Goal: Information Seeking & Learning: Check status

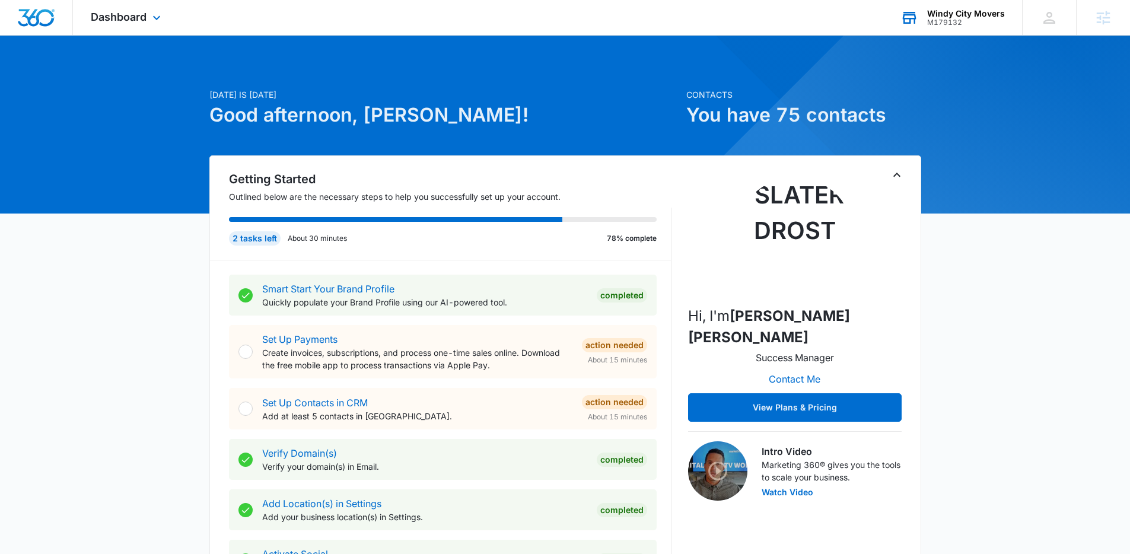
click at [973, 26] on div "Windy City Movers M179132 Your Accounts View All" at bounding box center [952, 17] width 139 height 35
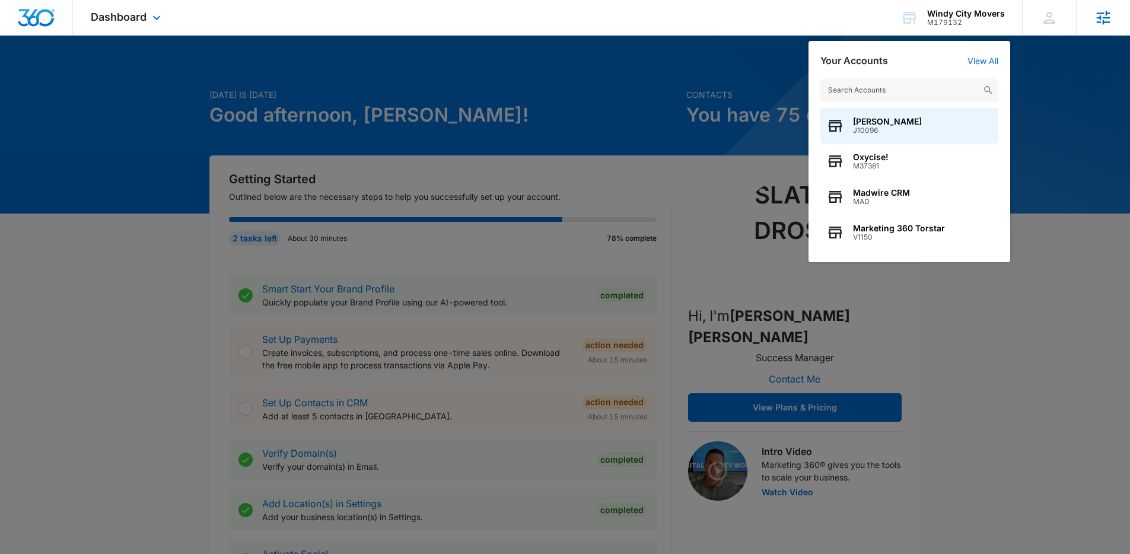
click at [1102, 9] on icon at bounding box center [1104, 18] width 18 height 18
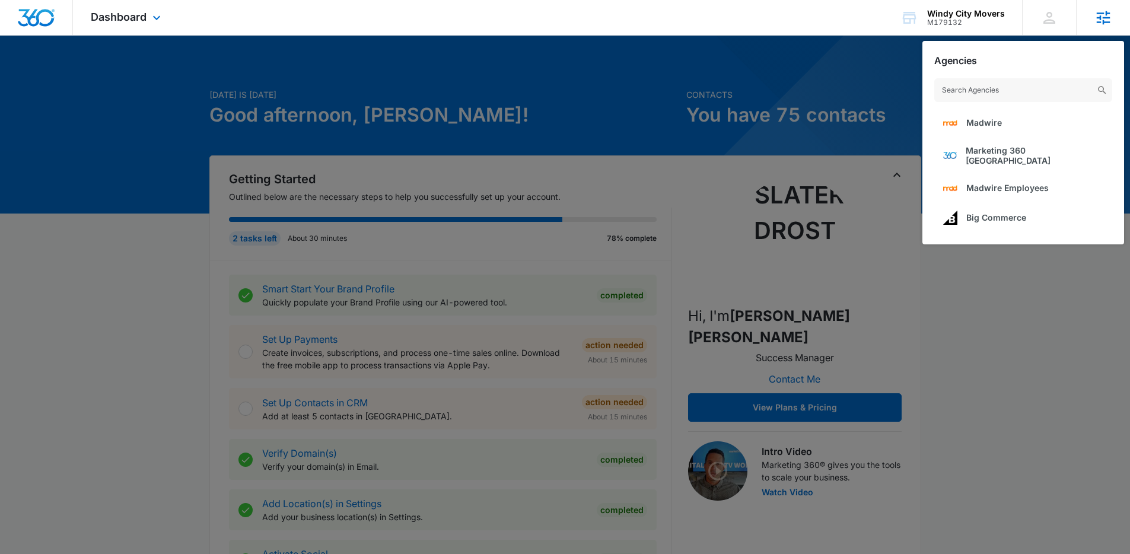
click at [981, 86] on input "text" at bounding box center [1023, 90] width 178 height 24
type input "hvac"
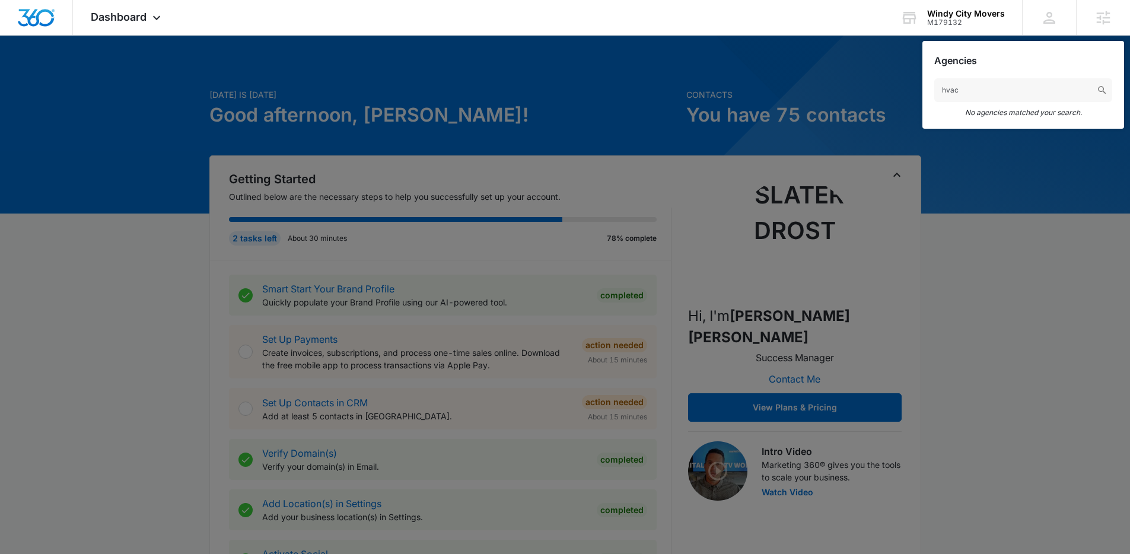
drag, startPoint x: 980, startPoint y: 96, endPoint x: 888, endPoint y: 88, distance: 92.3
click at [890, 36] on nav "Dashboard Apps Reputation Forms CRM Email Social POS Content Ads Intelligence F…" at bounding box center [565, 18] width 1130 height 36
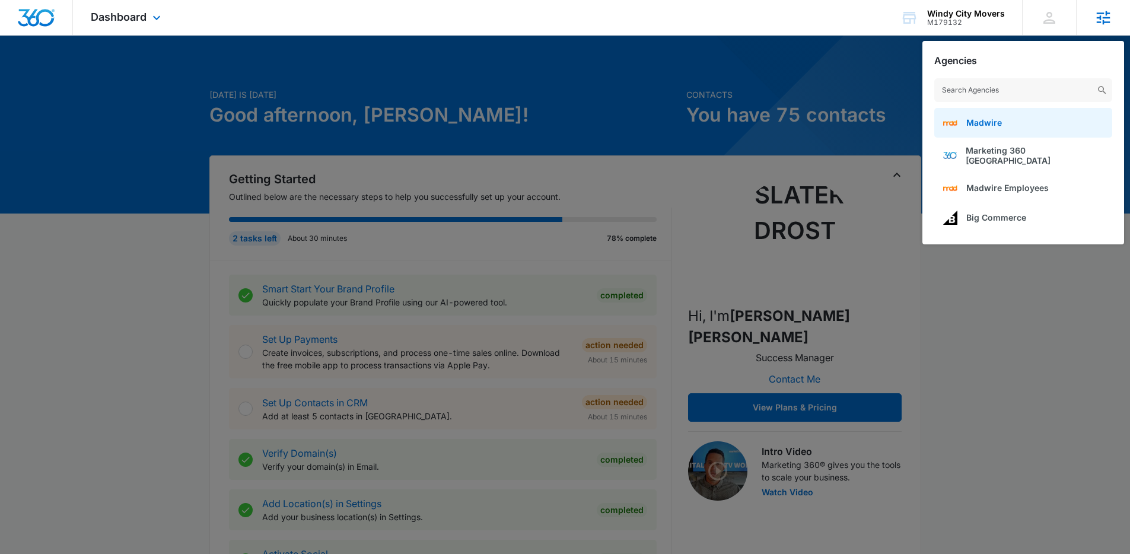
click at [968, 119] on span "Madwire" at bounding box center [984, 122] width 36 height 10
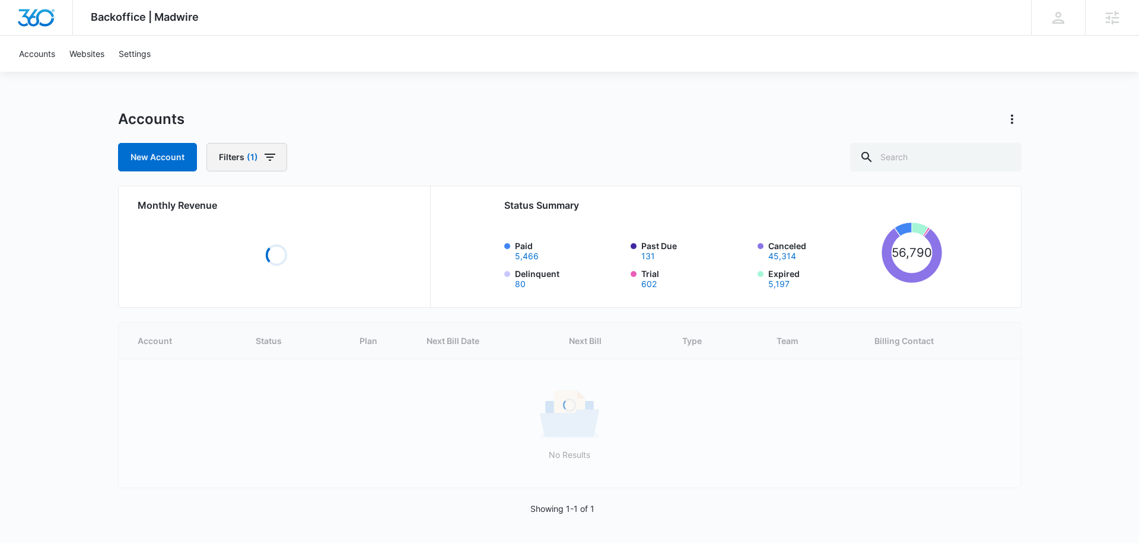
click at [249, 157] on span "(1)" at bounding box center [252, 157] width 11 height 8
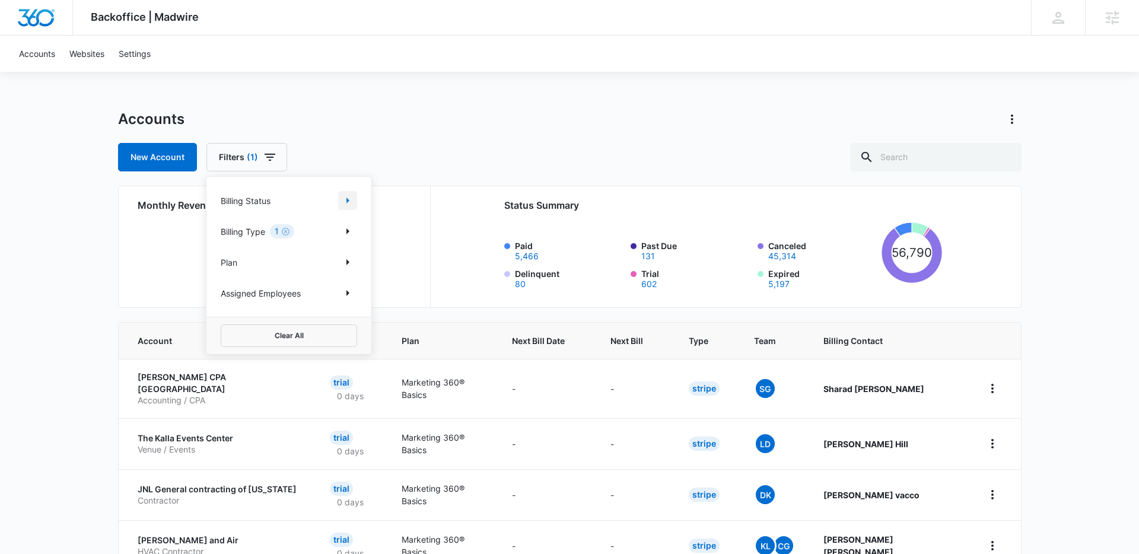
click at [352, 199] on icon "Show Billing Status filters" at bounding box center [348, 200] width 14 height 14
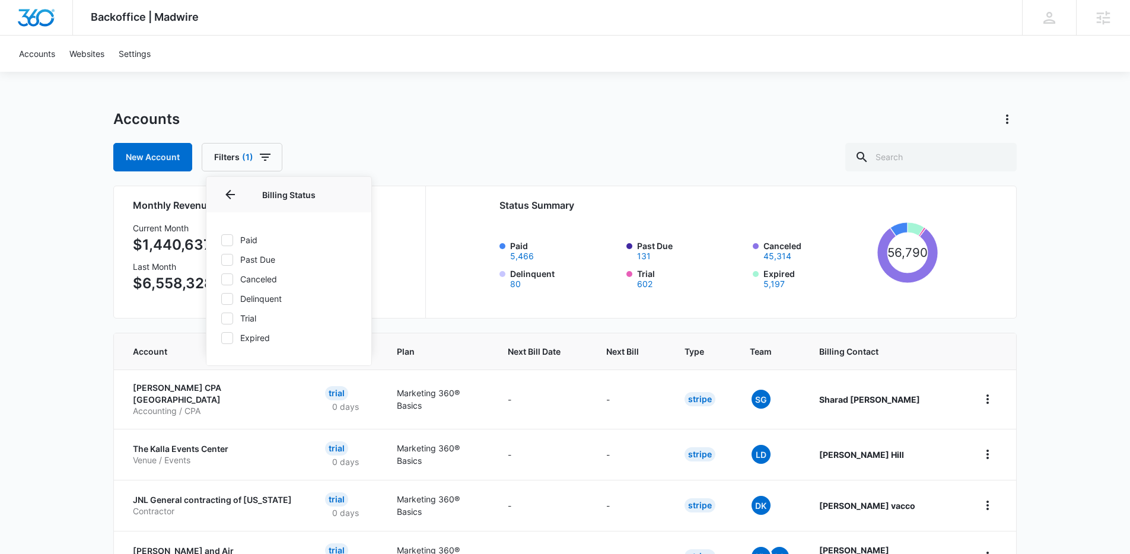
click at [231, 239] on icon at bounding box center [227, 240] width 11 height 11
click at [221, 240] on input "Paid" at bounding box center [221, 240] width 1 height 1
checkbox input "true"
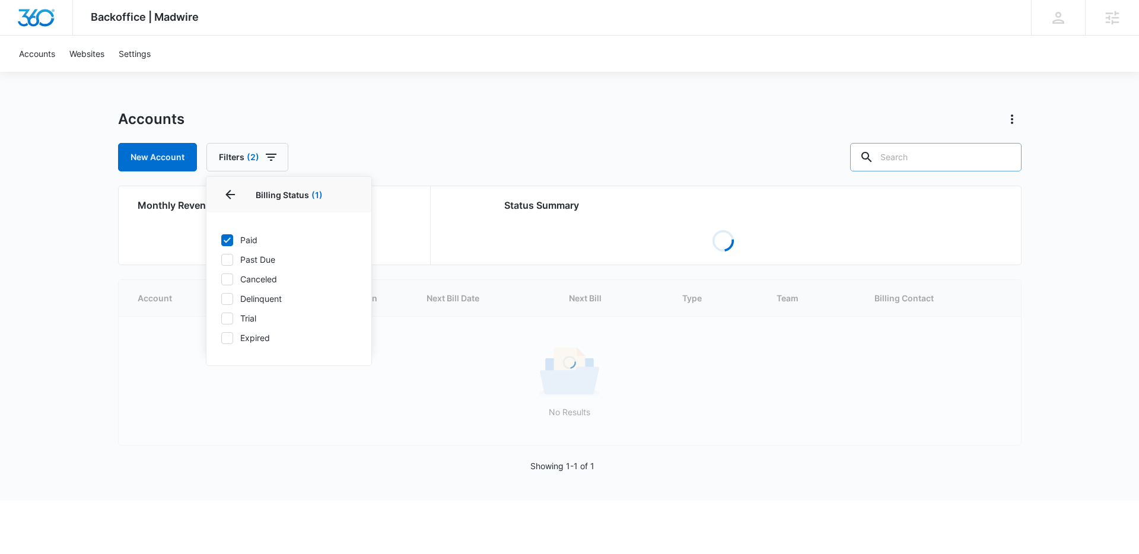
click at [930, 160] on input "text" at bounding box center [935, 157] width 171 height 28
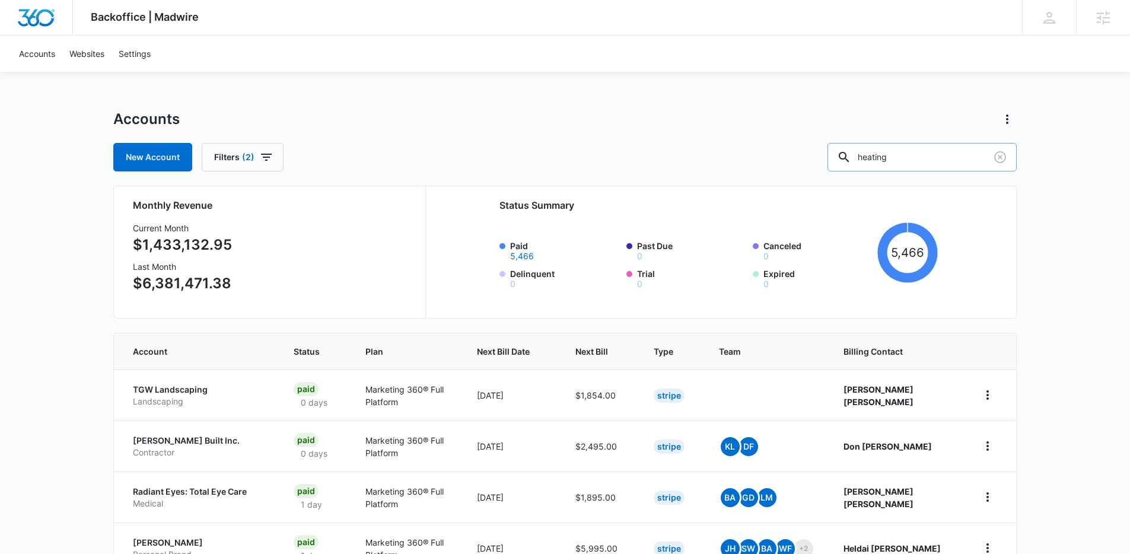
type input "heating"
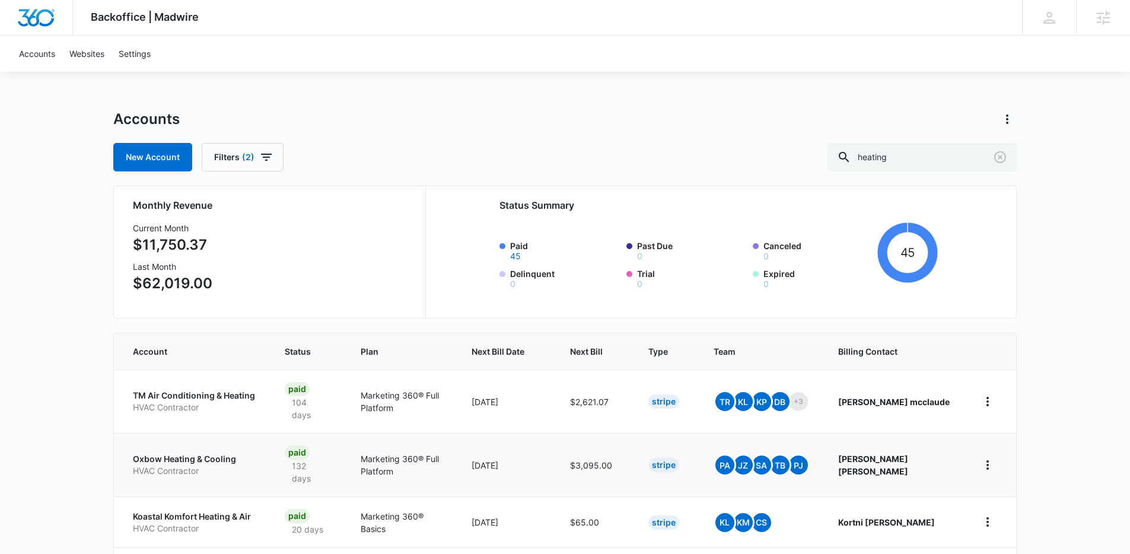
click at [225, 453] on p "Oxbow Heating & Cooling" at bounding box center [194, 459] width 123 height 12
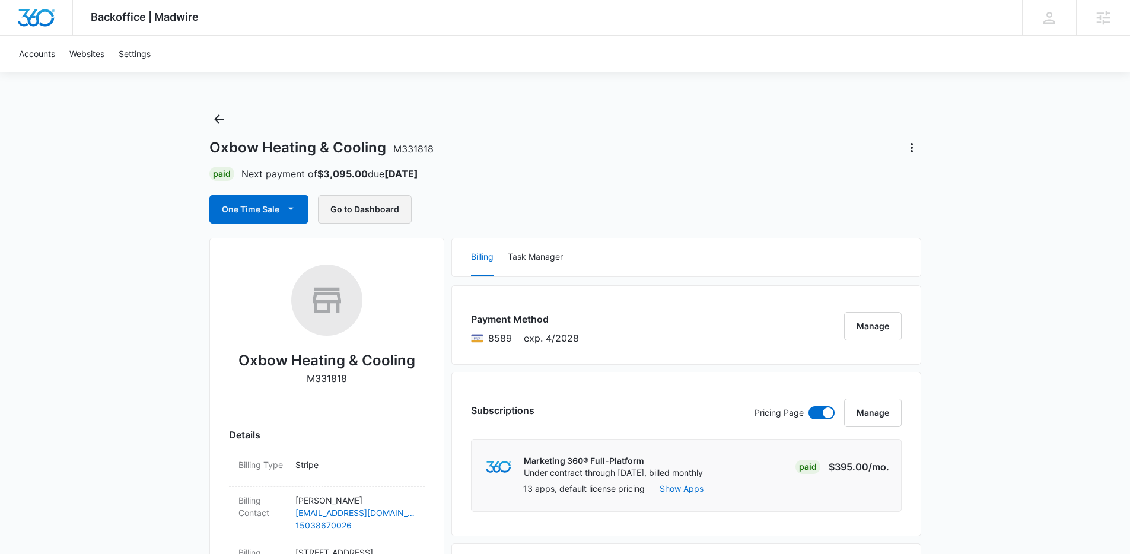
click at [383, 209] on button "Go to Dashboard" at bounding box center [365, 209] width 94 height 28
click at [220, 117] on icon "Back" at bounding box center [219, 119] width 14 height 14
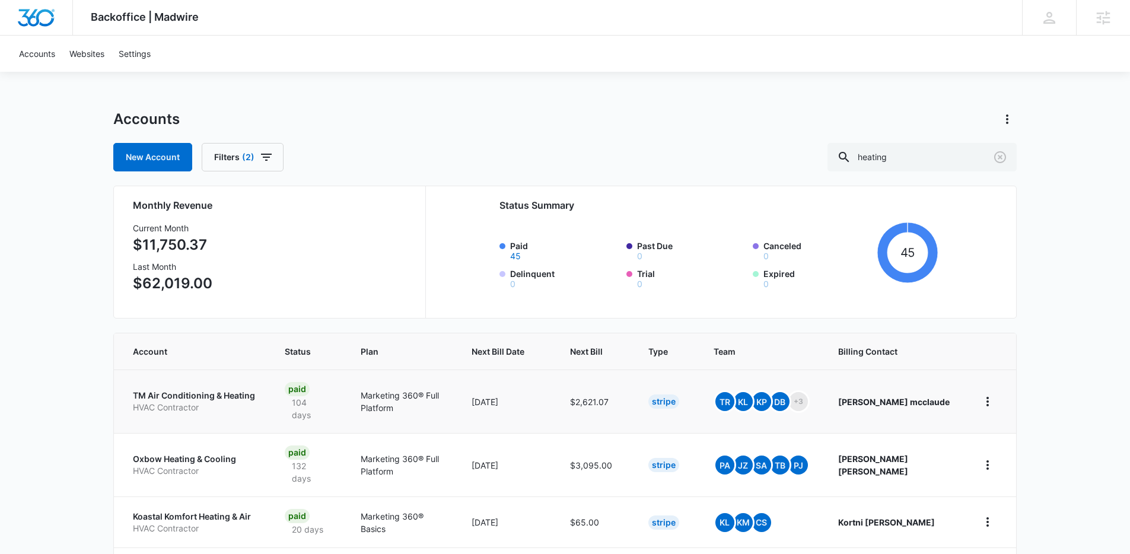
click at [239, 395] on p "TM Air Conditioning & Heating" at bounding box center [194, 396] width 123 height 12
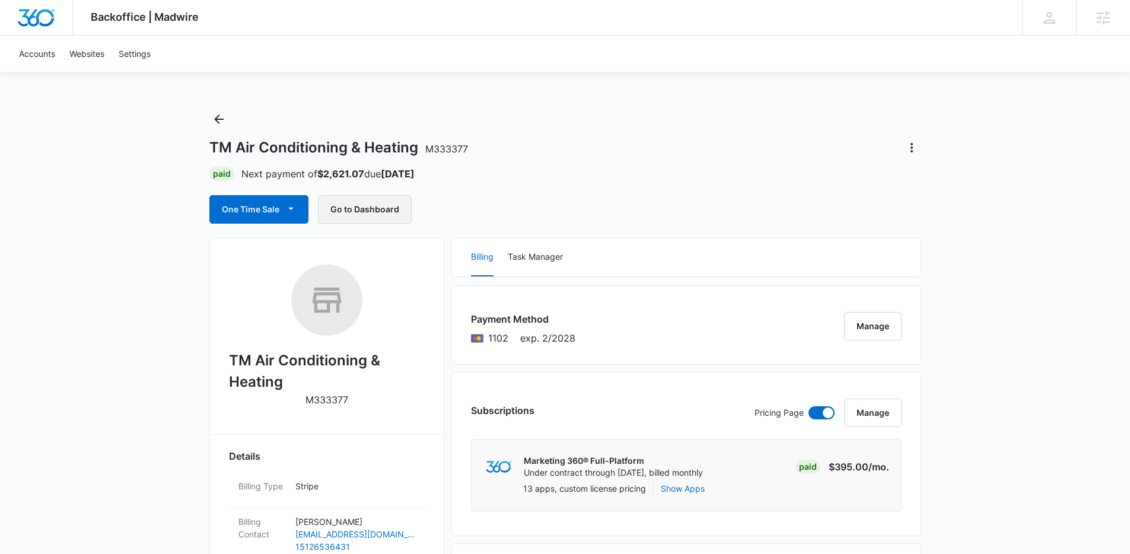
click at [366, 218] on button "Go to Dashboard" at bounding box center [365, 209] width 94 height 28
click at [219, 126] on icon "Back" at bounding box center [219, 119] width 14 height 14
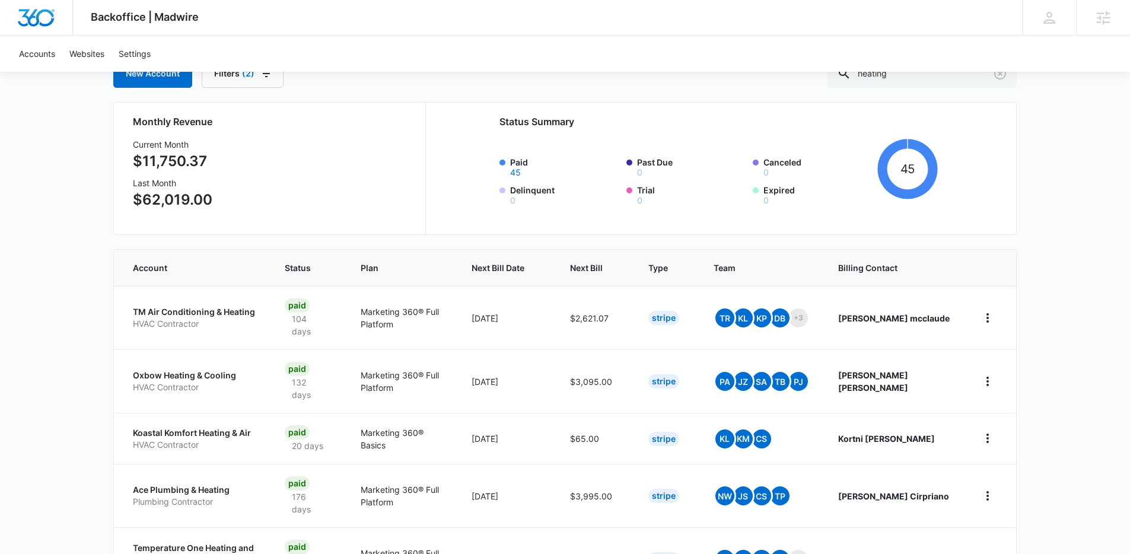
scroll to position [89, 0]
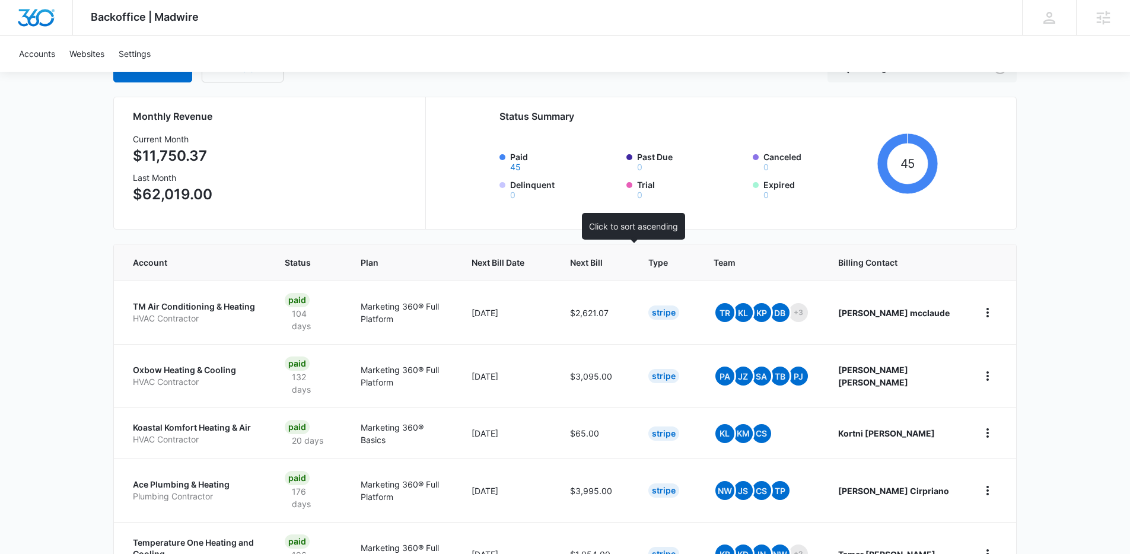
click at [634, 253] on th "Next Bill" at bounding box center [595, 262] width 78 height 36
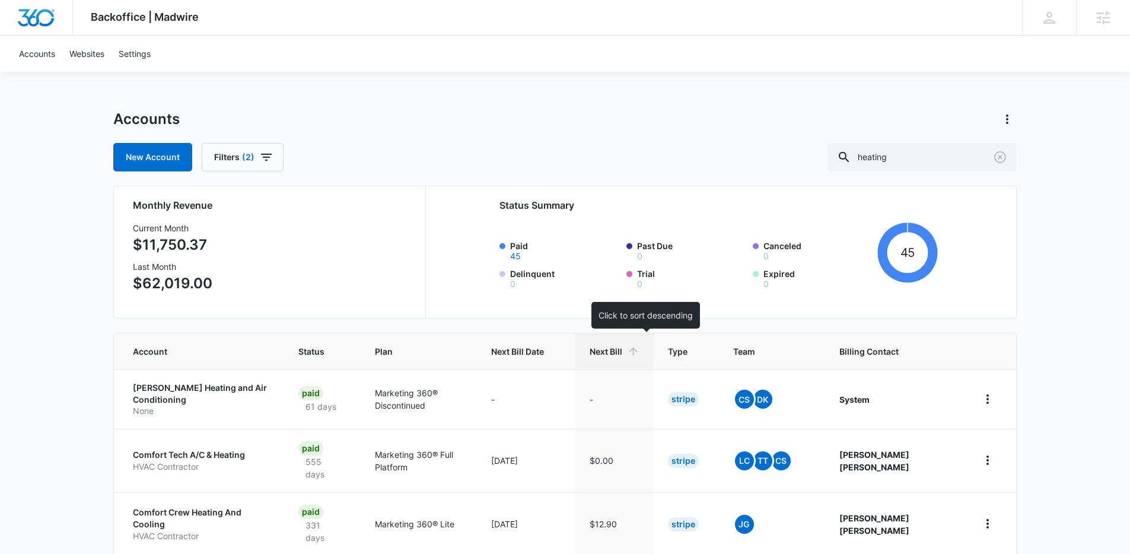
click at [622, 356] on span "Next Bill" at bounding box center [606, 351] width 33 height 12
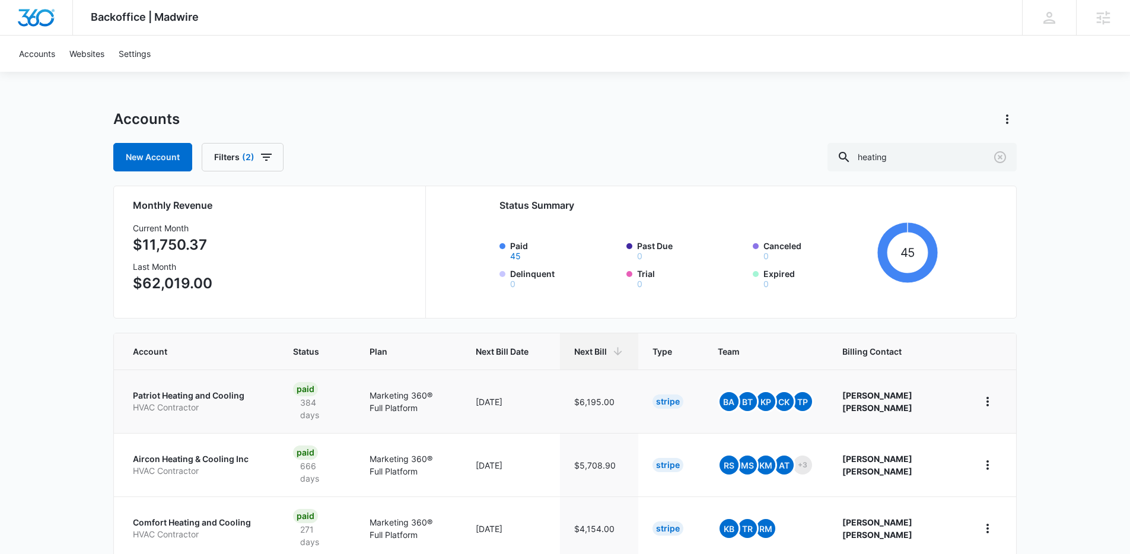
click at [214, 395] on p "Patriot Heating and Cooling" at bounding box center [199, 396] width 132 height 12
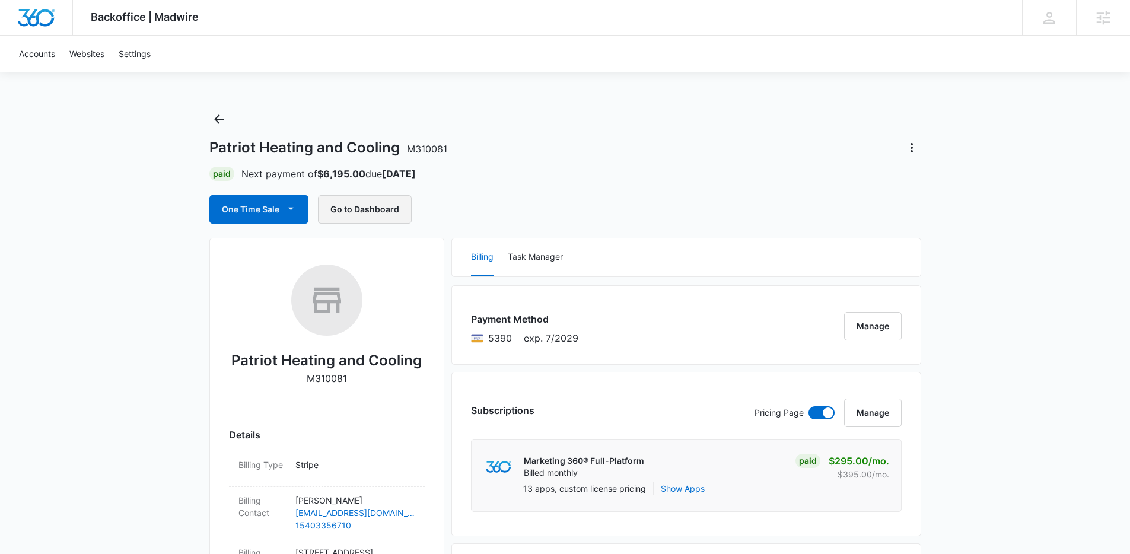
click at [379, 217] on button "Go to Dashboard" at bounding box center [365, 209] width 94 height 28
click at [230, 120] on div "Patriot Heating and Cooling M310081 Paid Next payment of $6,195.00 due Oct 19 O…" at bounding box center [565, 167] width 712 height 114
click at [218, 122] on icon "Back" at bounding box center [218, 119] width 9 height 9
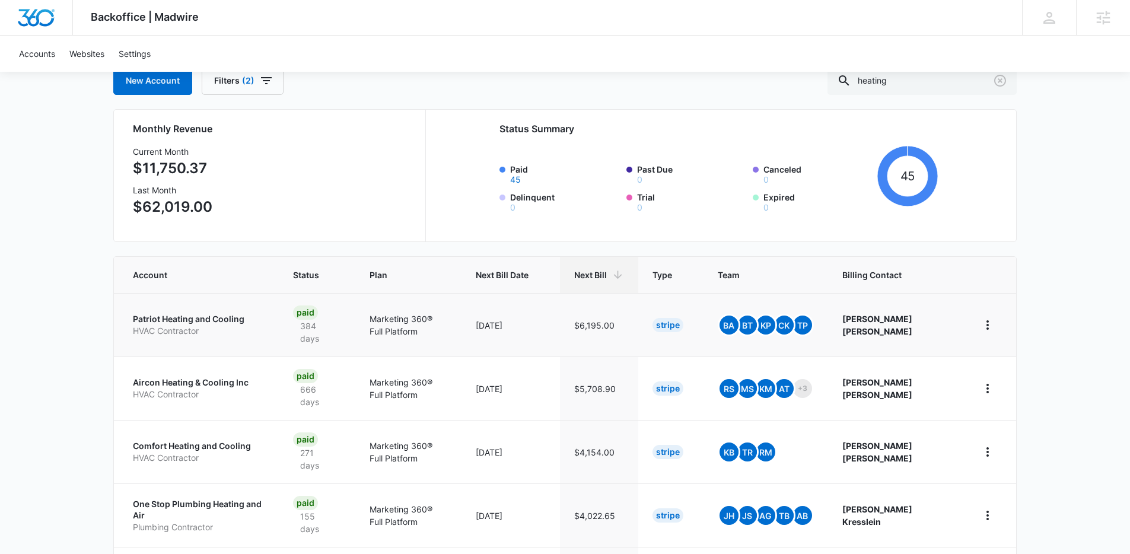
scroll to position [195, 0]
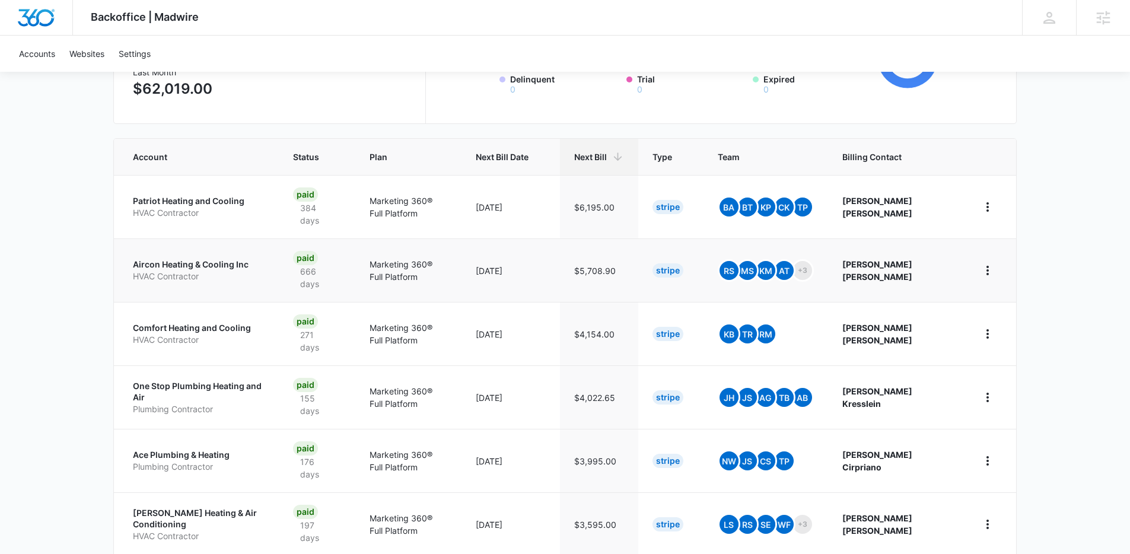
click at [220, 265] on p "Aircon Heating & Cooling Inc" at bounding box center [199, 265] width 132 height 12
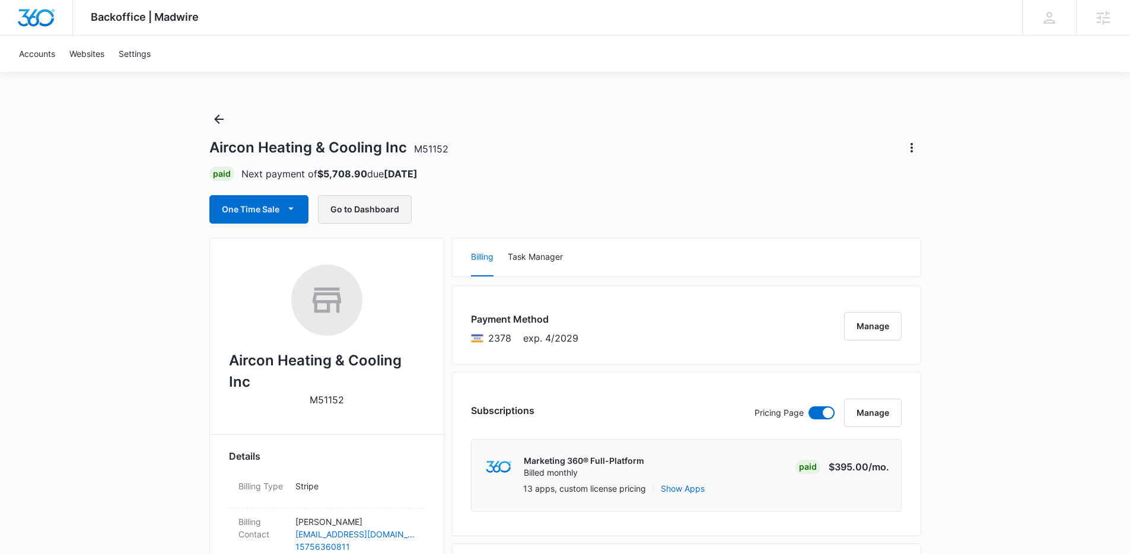
click at [364, 213] on button "Go to Dashboard" at bounding box center [365, 209] width 94 height 28
click at [224, 119] on icon "Back" at bounding box center [219, 119] width 14 height 14
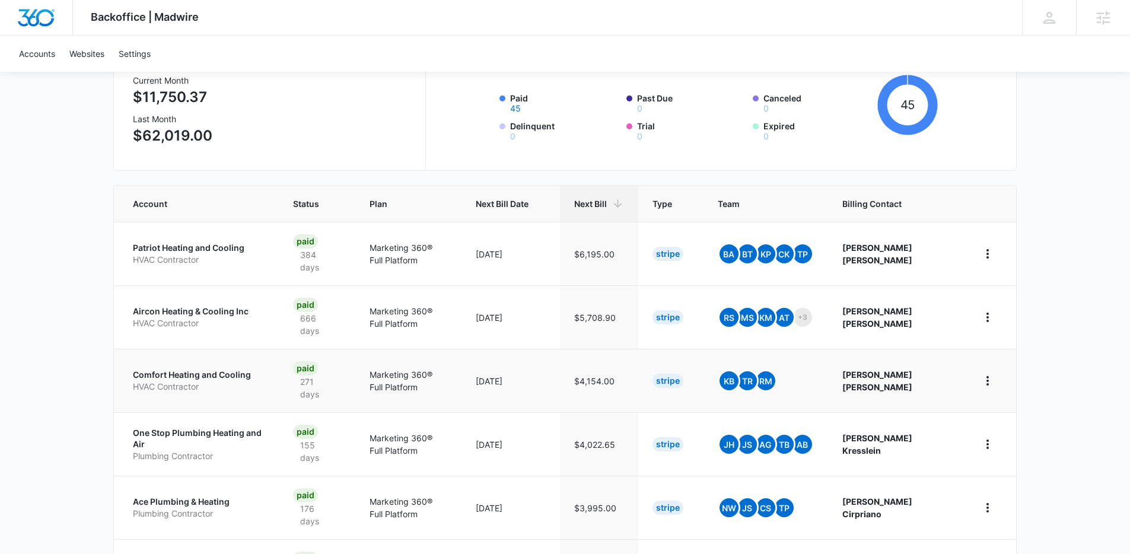
scroll to position [170, 0]
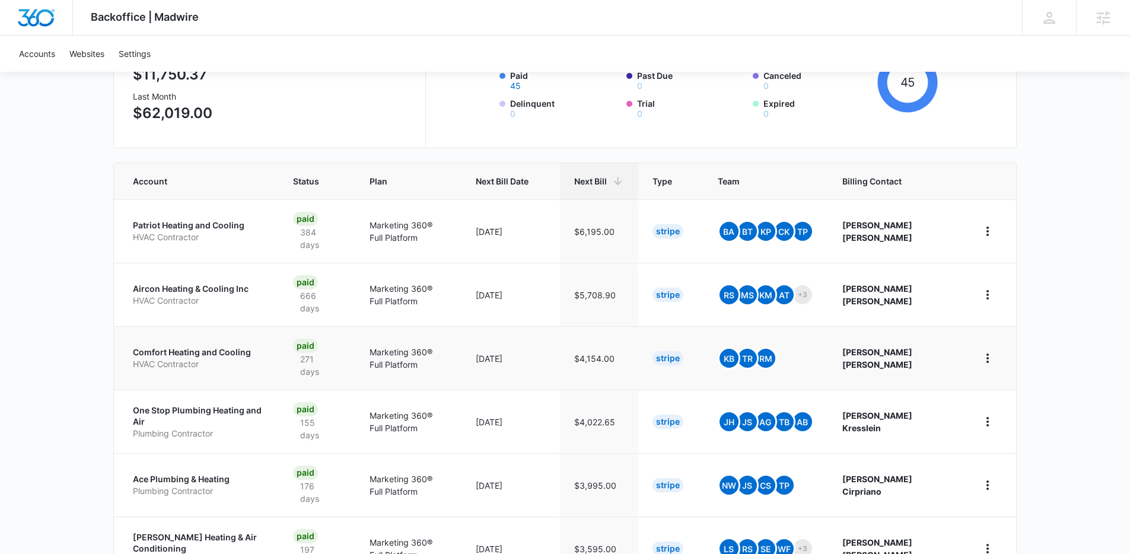
click at [227, 346] on p "Comfort Heating and Cooling" at bounding box center [199, 352] width 132 height 12
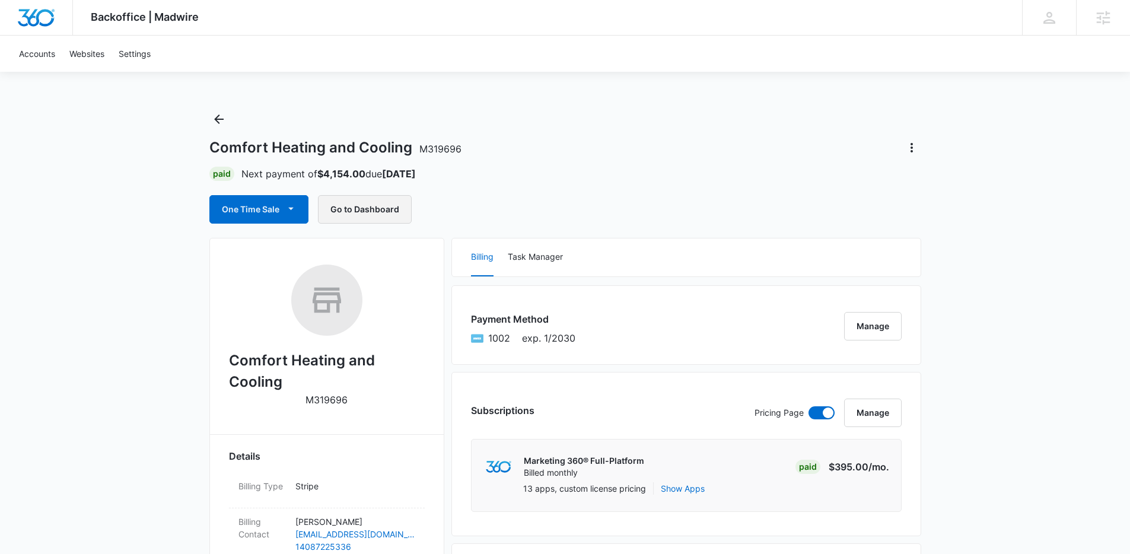
click at [371, 217] on button "Go to Dashboard" at bounding box center [365, 209] width 94 height 28
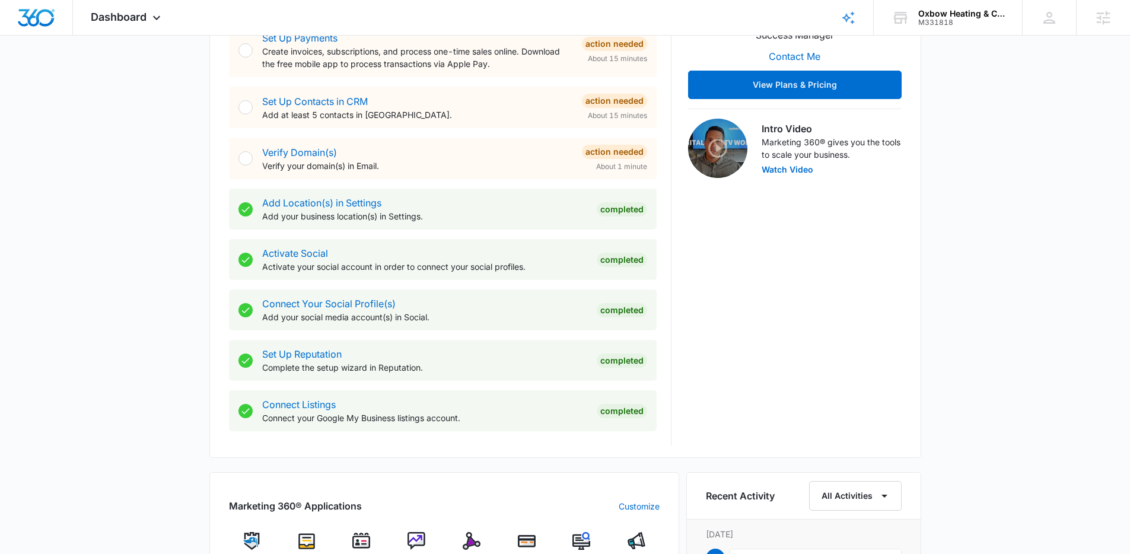
scroll to position [453, 0]
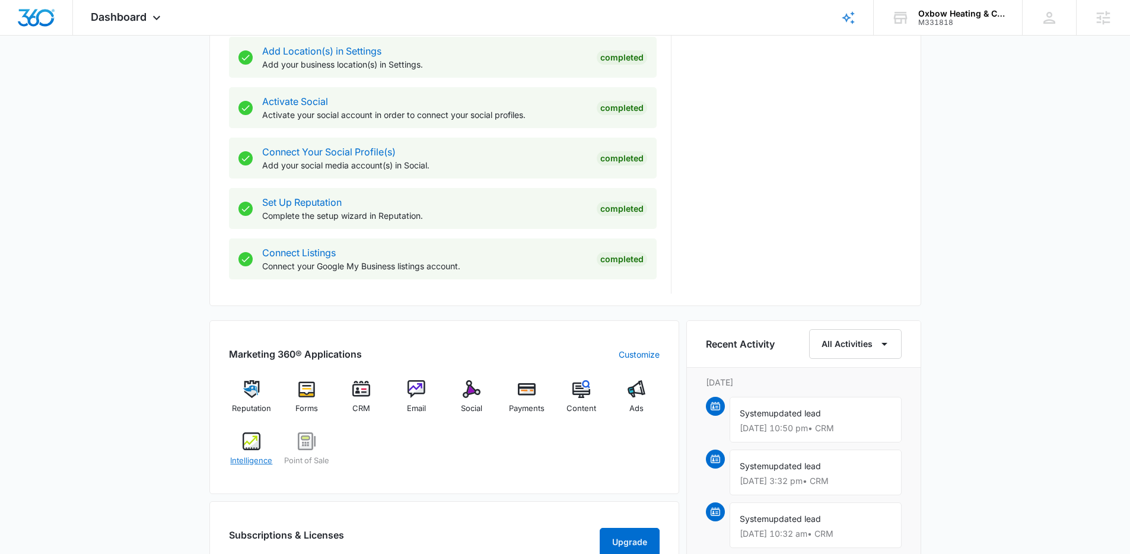
click at [234, 449] on div "Intelligence" at bounding box center [252, 454] width 46 height 43
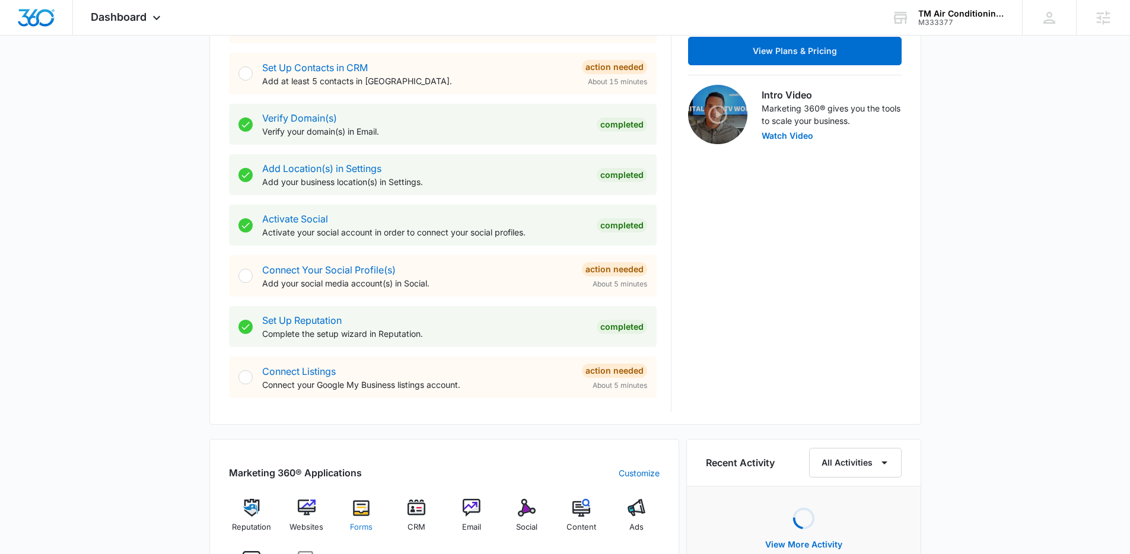
scroll to position [448, 0]
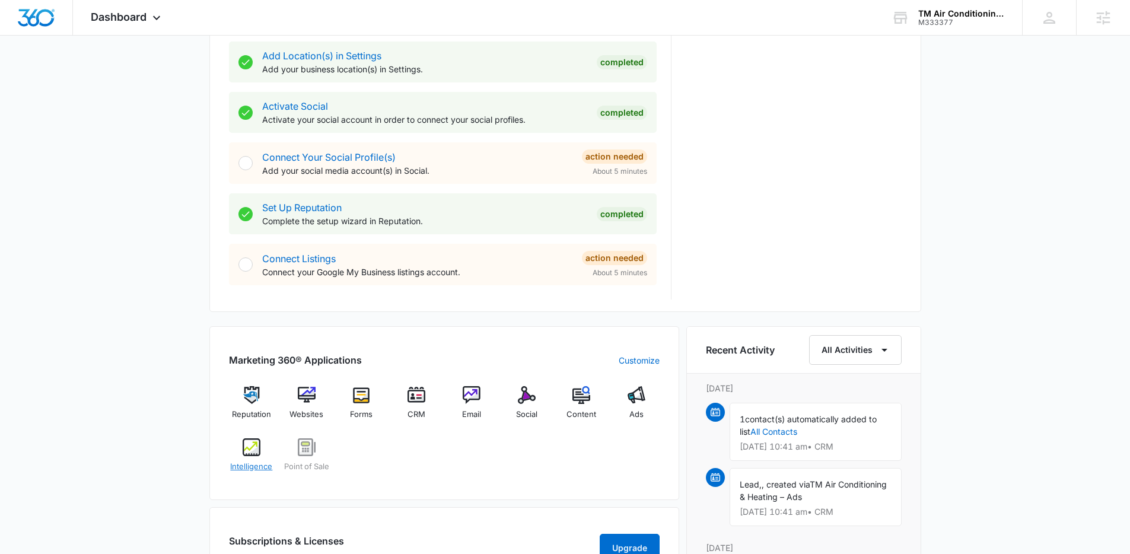
click at [252, 458] on div "Intelligence" at bounding box center [252, 459] width 46 height 43
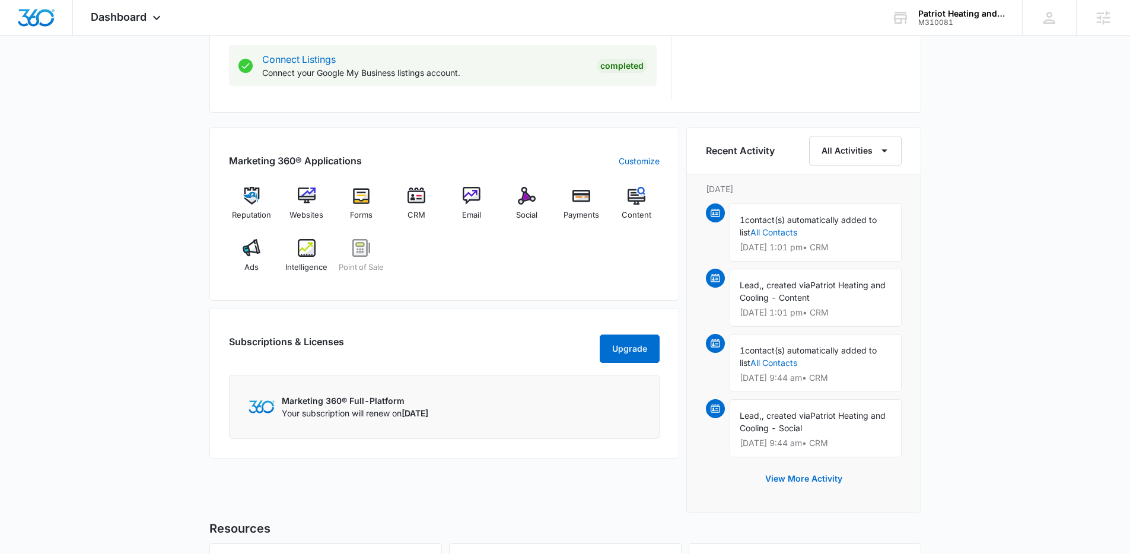
scroll to position [708, 0]
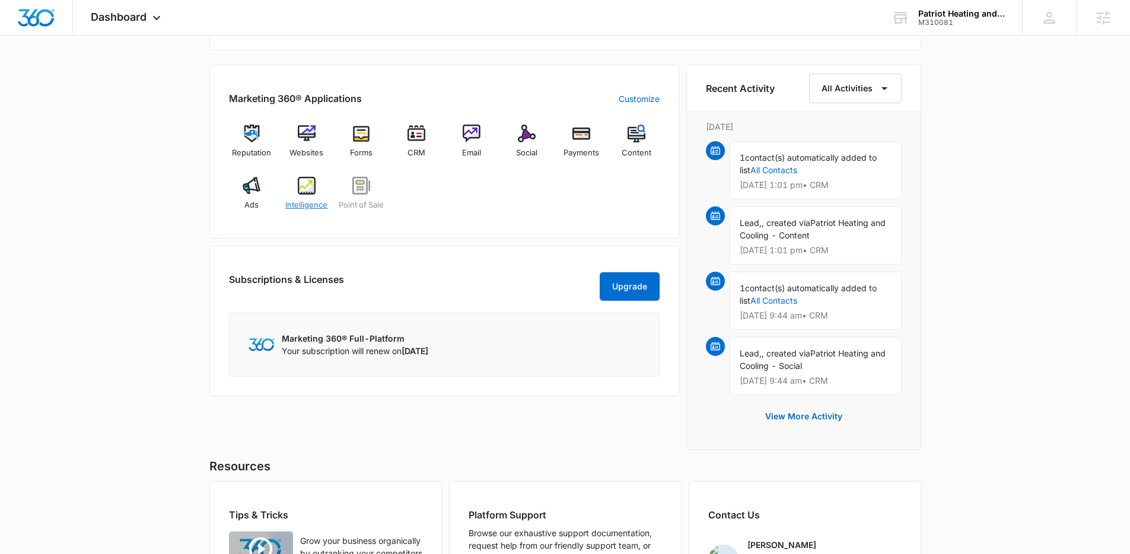
click at [307, 193] on img at bounding box center [307, 186] width 18 height 18
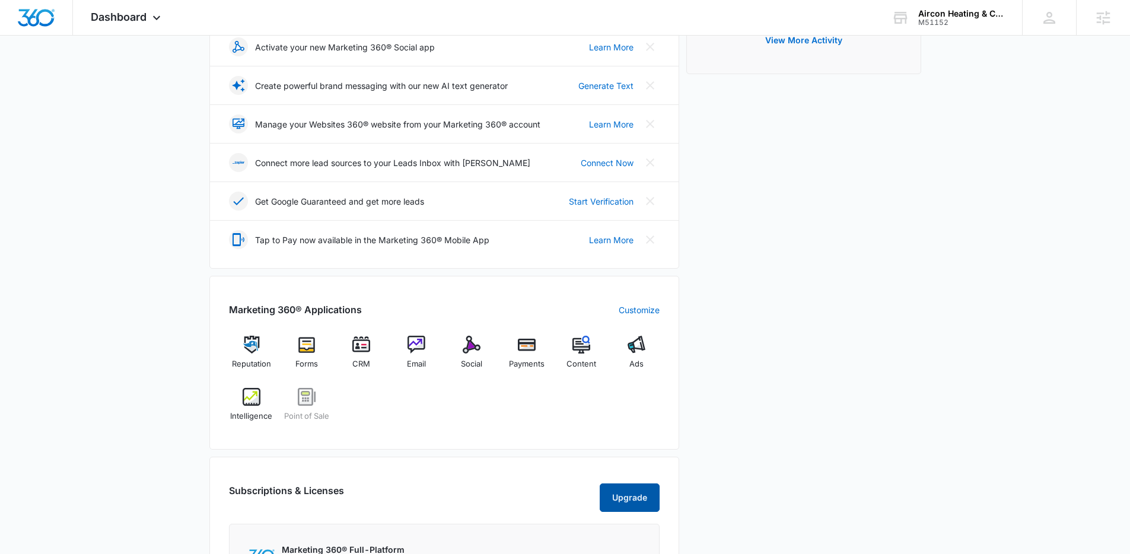
scroll to position [446, 0]
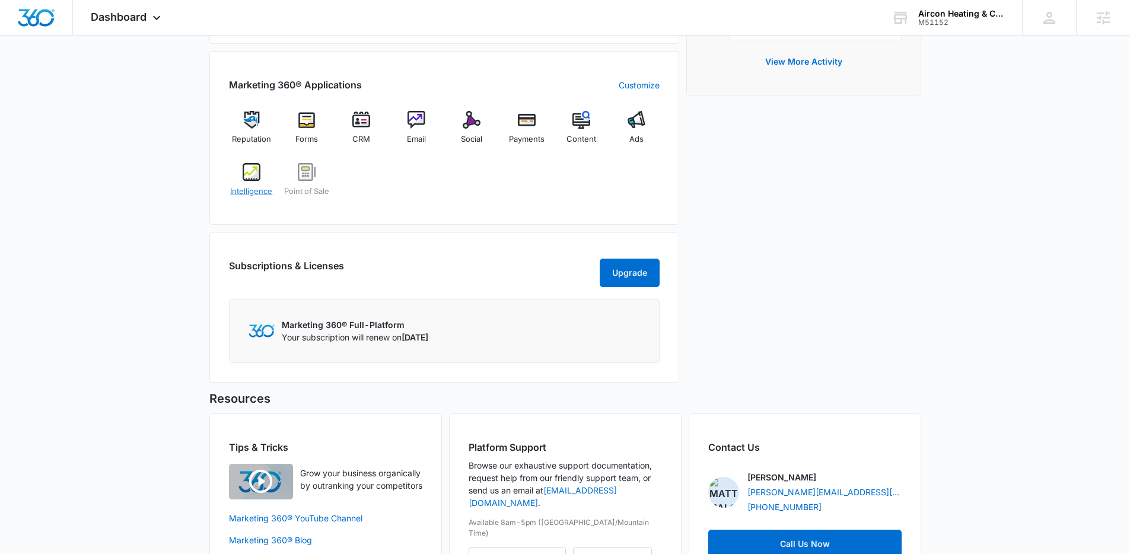
click at [256, 184] on div "Intelligence" at bounding box center [252, 184] width 46 height 43
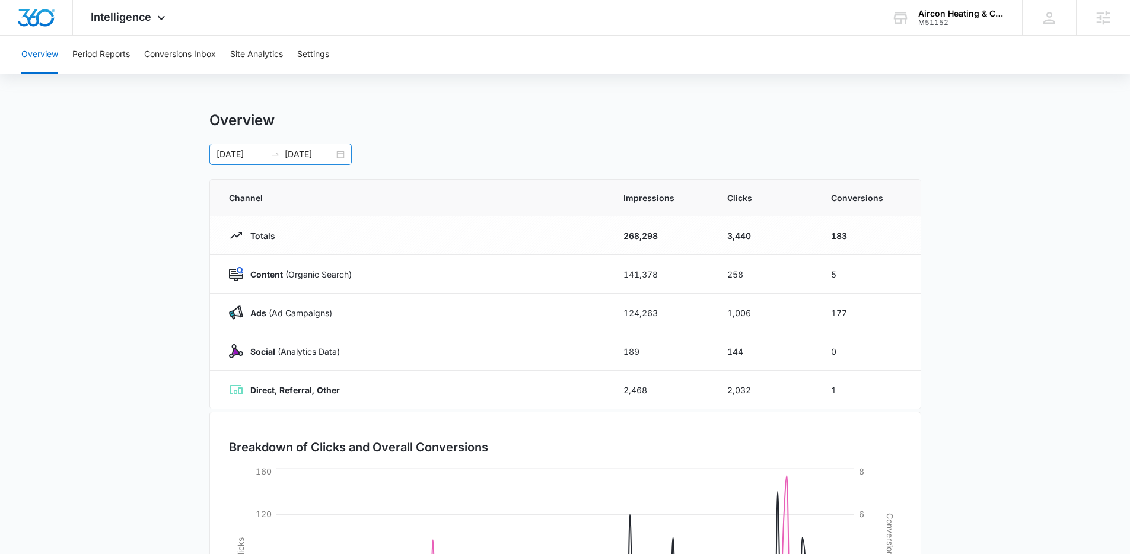
click at [337, 156] on div "12/05/2024 06/03/2025" at bounding box center [280, 154] width 142 height 21
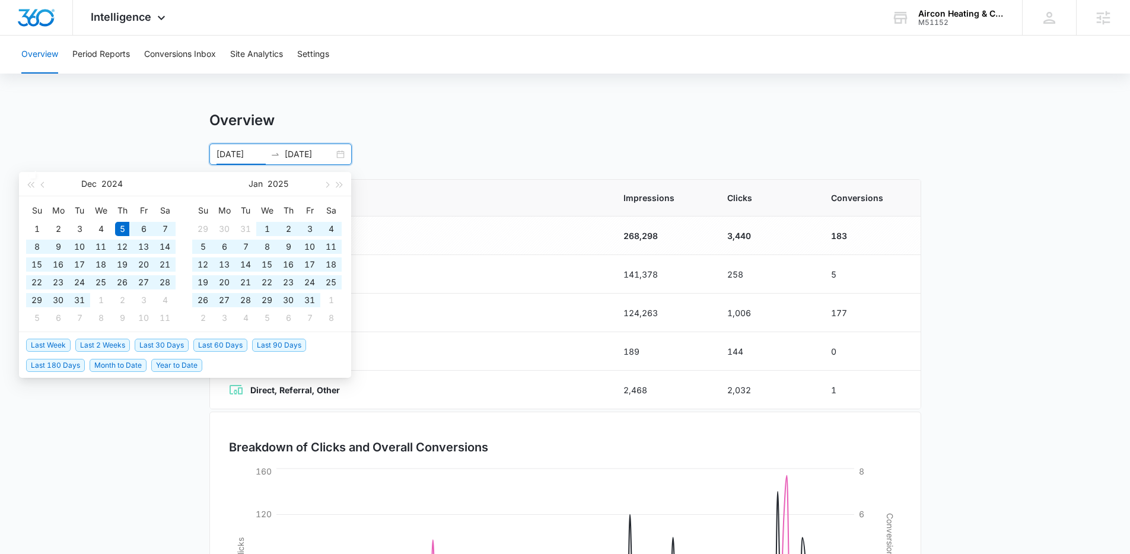
click at [338, 155] on div "12/05/2024 06/03/2025" at bounding box center [280, 154] width 142 height 21
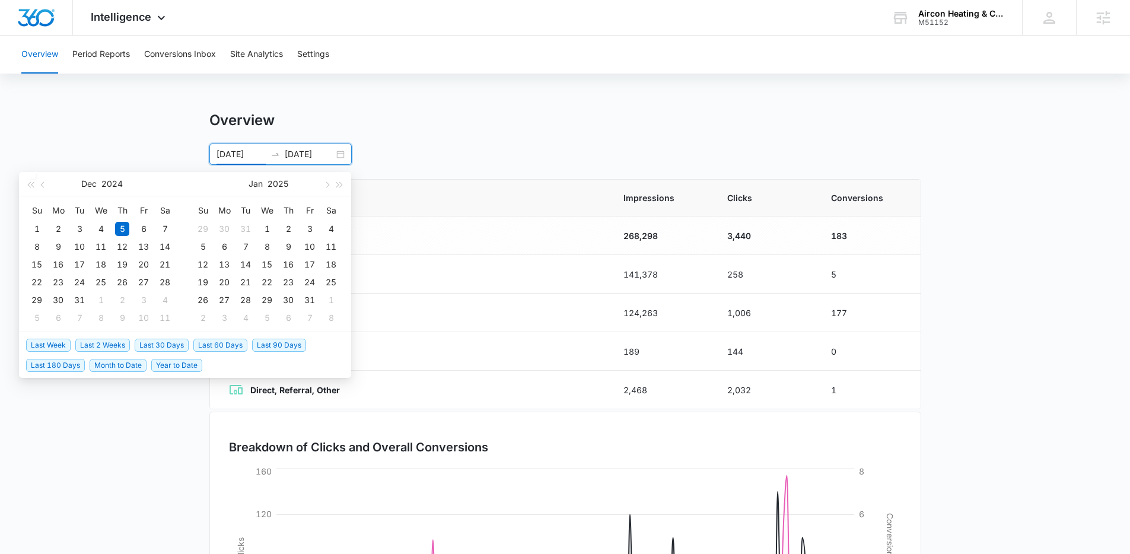
click at [170, 348] on span "Last 30 Days" at bounding box center [162, 345] width 54 height 13
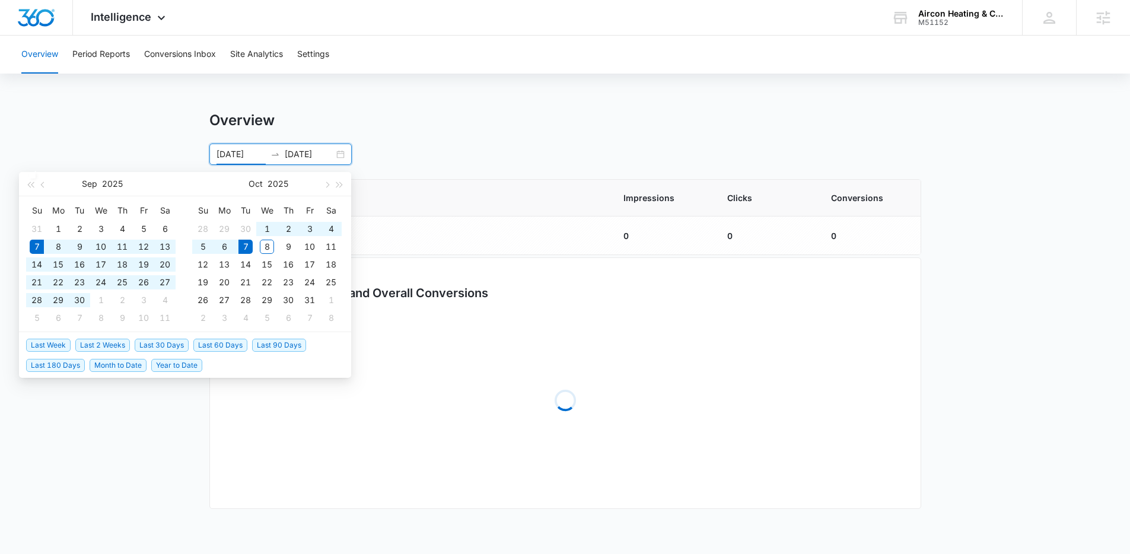
type input "09/07/2025"
type input "10/07/2025"
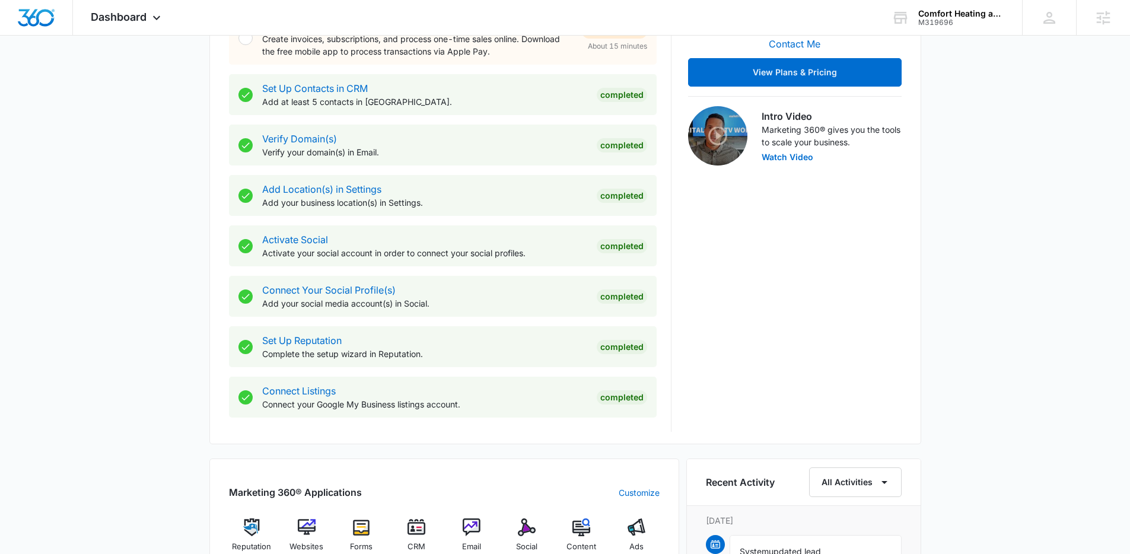
scroll to position [771, 0]
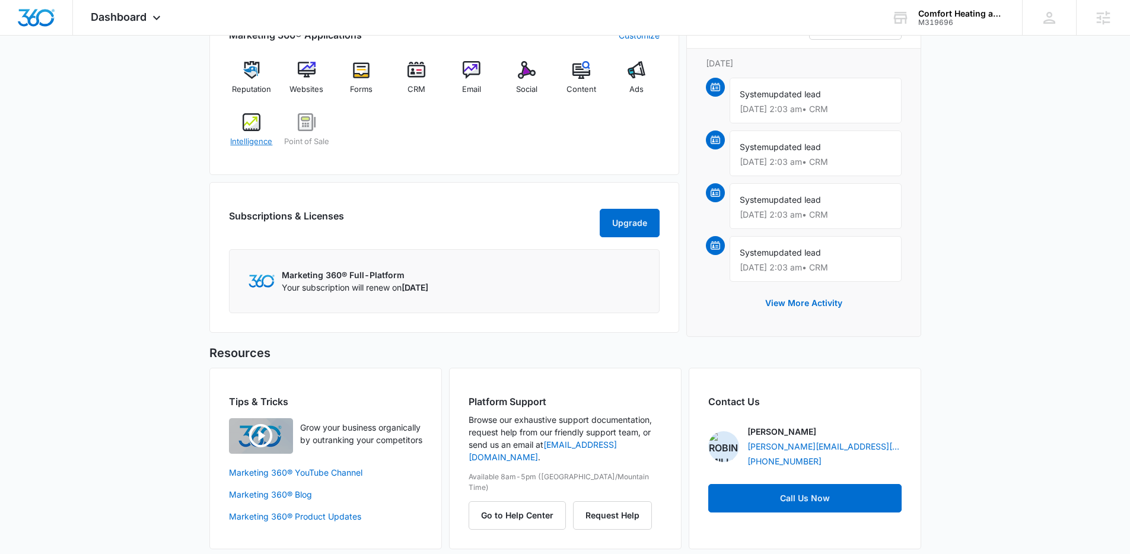
drag, startPoint x: 247, startPoint y: 131, endPoint x: 255, endPoint y: 133, distance: 8.3
click at [248, 131] on div "Intelligence" at bounding box center [252, 134] width 46 height 43
